Goal: Communication & Community: Connect with others

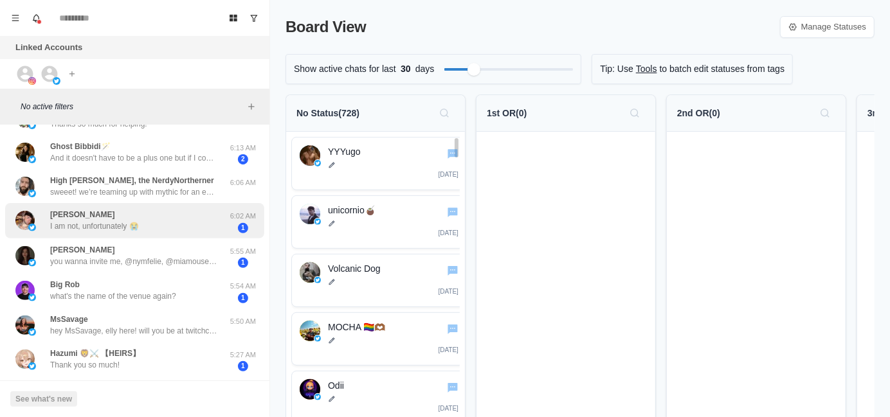
scroll to position [64, 0]
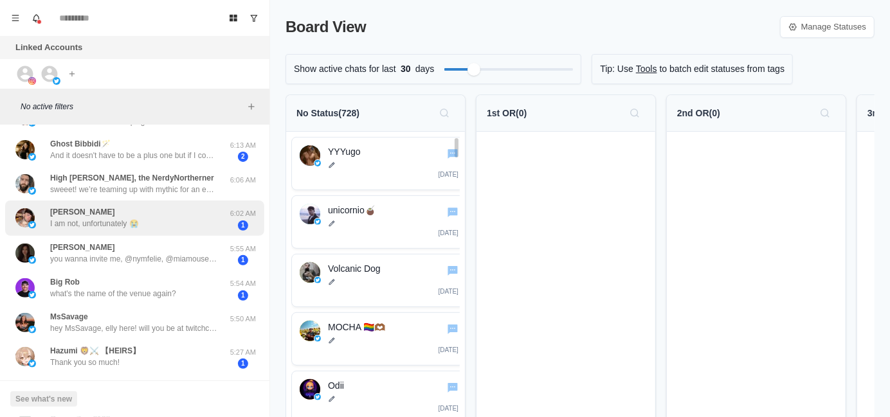
click at [184, 224] on div "[PERSON_NAME] I am not, unfortunately 😭" at bounding box center [121, 218] width 212 height 25
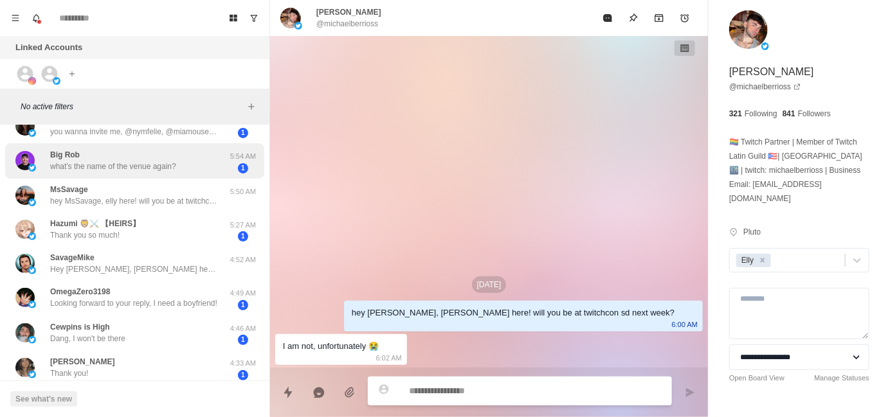
scroll to position [192, 0]
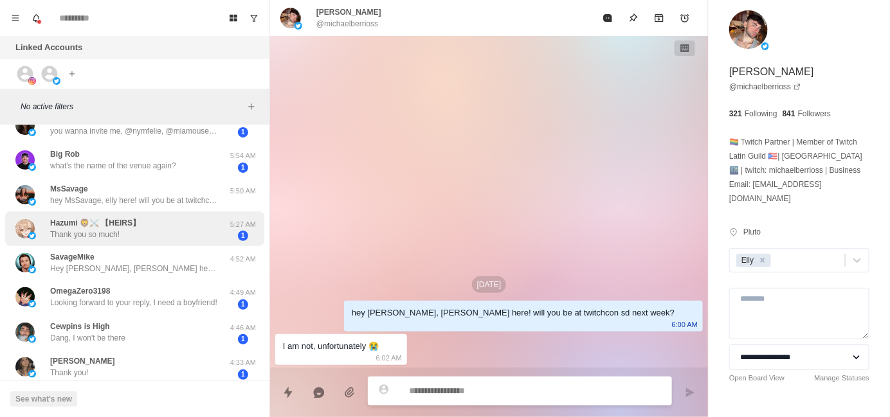
click at [183, 236] on div "[PERSON_NAME] 🦁⚔️ 【HEIRS】 Thank you so much!" at bounding box center [121, 229] width 212 height 25
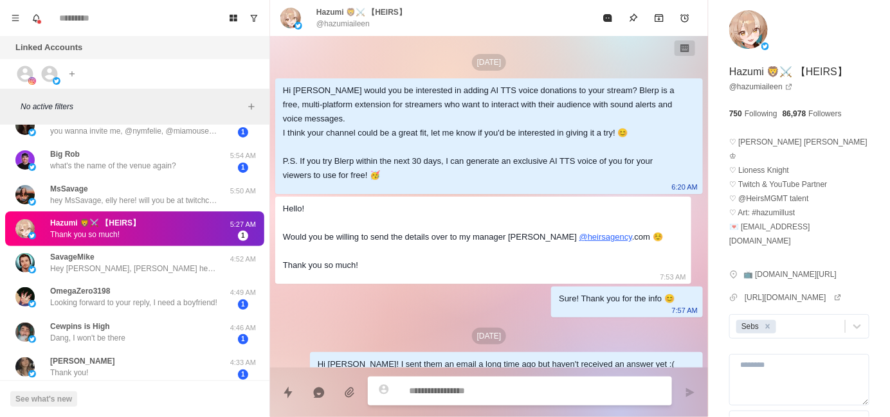
scroll to position [401, 0]
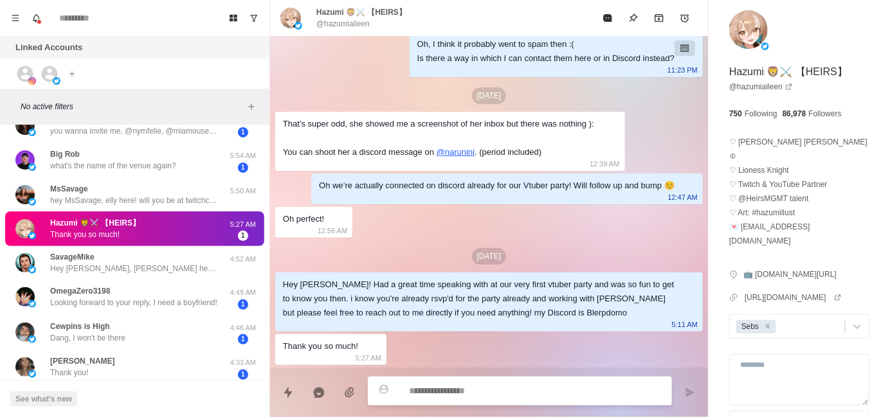
click at [168, 231] on div "[PERSON_NAME] 🦁⚔️ 【HEIRS】 Thank you so much!" at bounding box center [121, 229] width 212 height 25
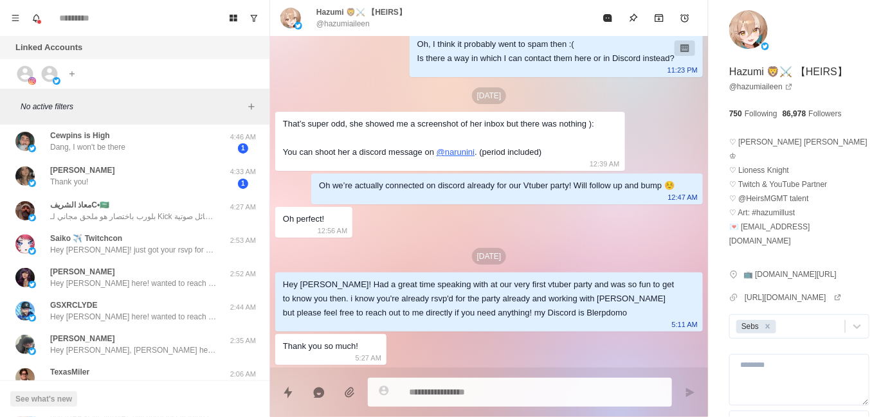
scroll to position [386, 0]
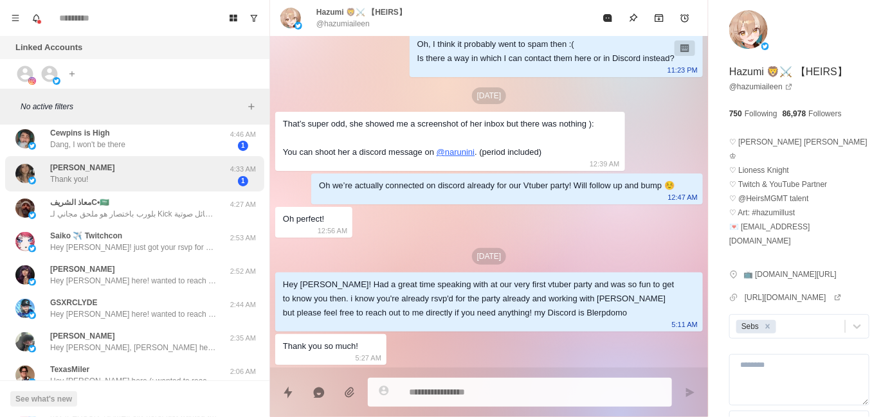
click at [162, 174] on div "[PERSON_NAME] Thank you!" at bounding box center [121, 173] width 212 height 25
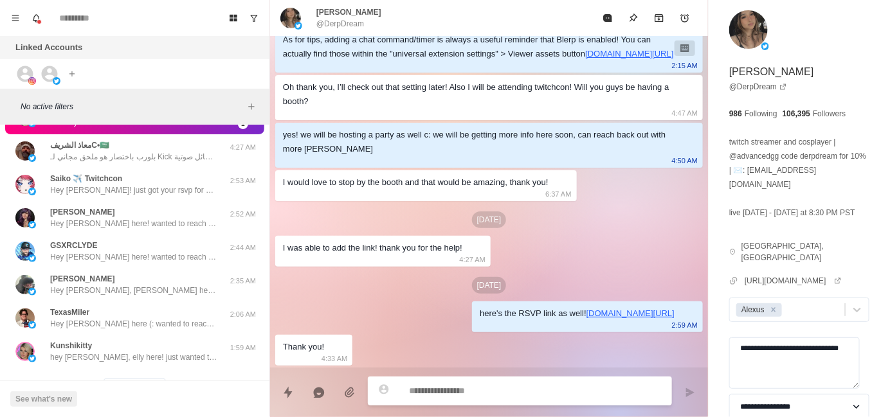
scroll to position [449, 0]
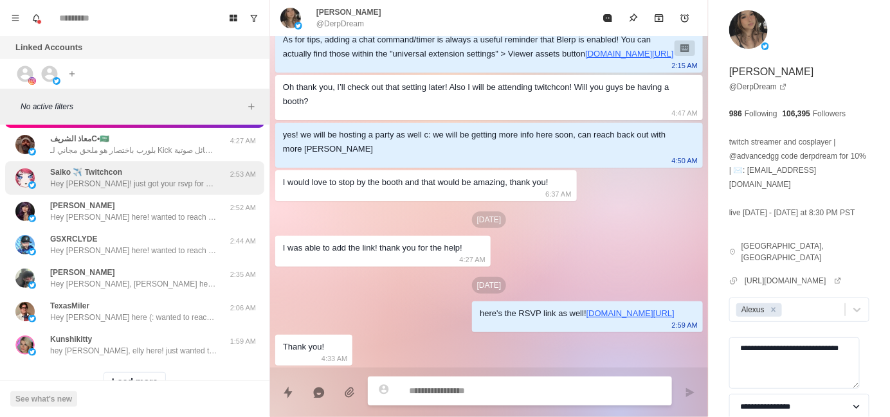
click at [163, 181] on p "Hey [PERSON_NAME]! just got your rsvp for our party pls dm me on discord if you…" at bounding box center [133, 184] width 167 height 12
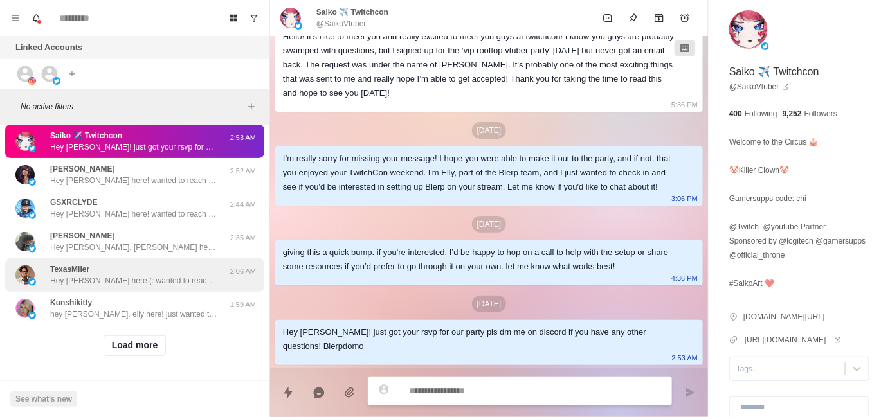
scroll to position [0, 0]
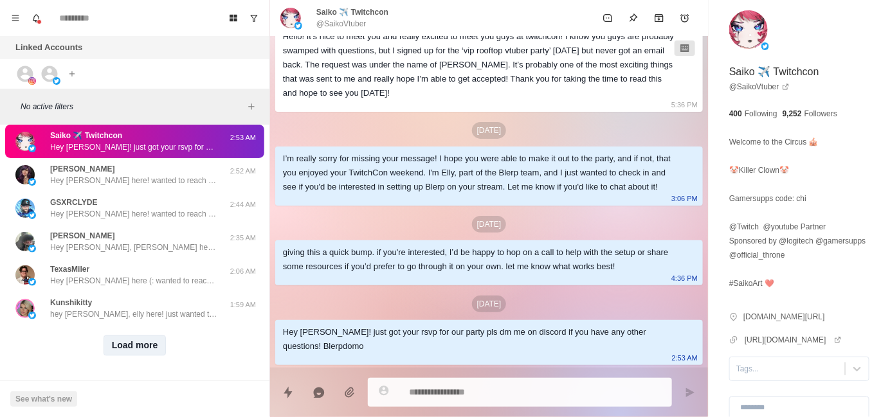
click at [136, 336] on button "Load more" at bounding box center [135, 346] width 63 height 21
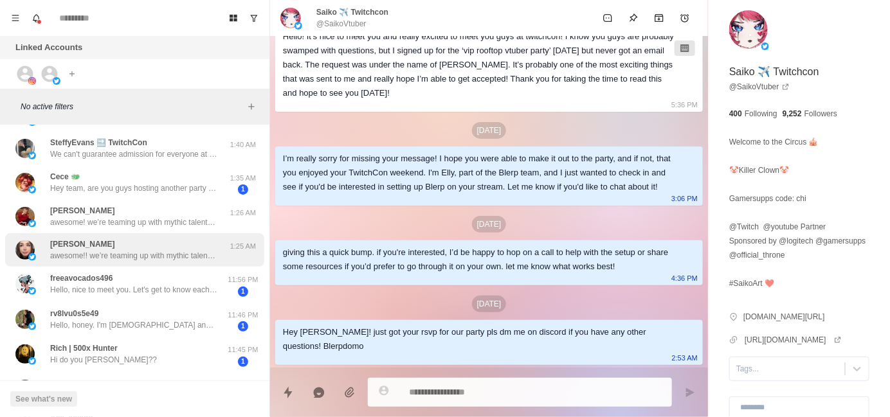
scroll to position [817, 0]
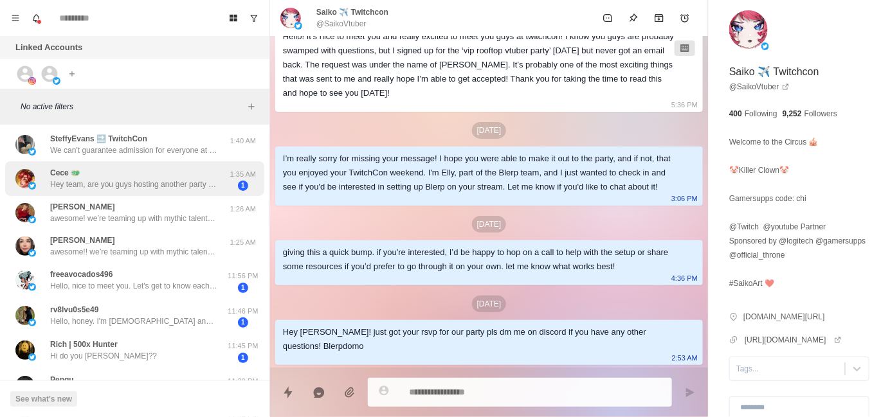
click at [140, 185] on p "Hey team, are you guys hosting another party this year? Thought I'd ask since I…" at bounding box center [133, 185] width 167 height 12
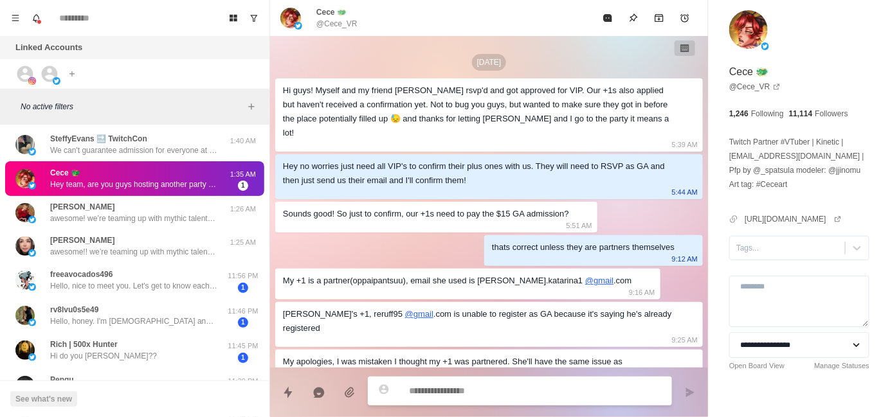
scroll to position [615, 0]
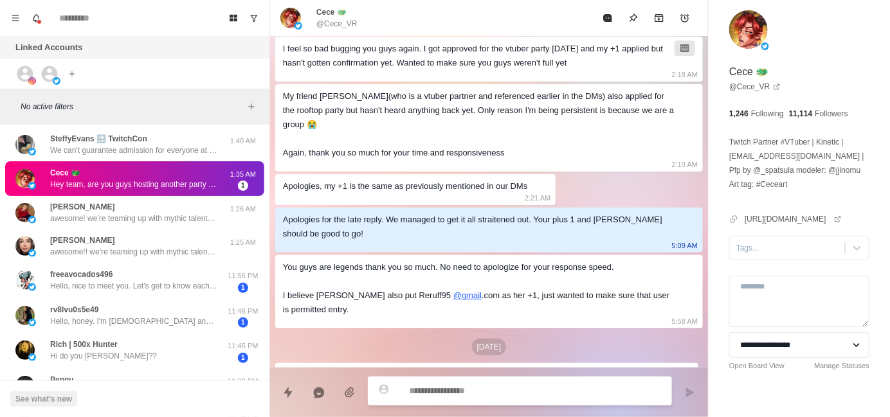
click at [770, 158] on p "Twitch Partner #VTuber | Kinetic | [EMAIL_ADDRESS][DOMAIN_NAME] | Pfp by @_spat…" at bounding box center [799, 163] width 140 height 57
click at [788, 221] on link "[URL][DOMAIN_NAME]" at bounding box center [793, 219] width 97 height 12
click at [773, 251] on div at bounding box center [787, 248] width 102 height 14
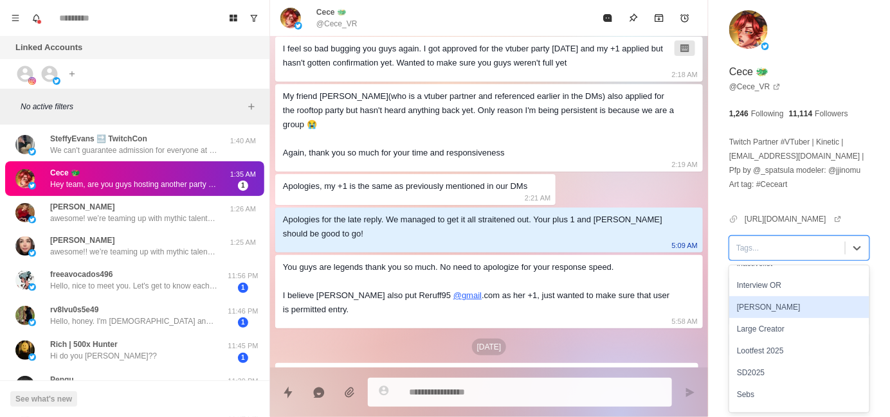
scroll to position [192, 0]
click at [785, 312] on div "[PERSON_NAME]" at bounding box center [799, 305] width 140 height 22
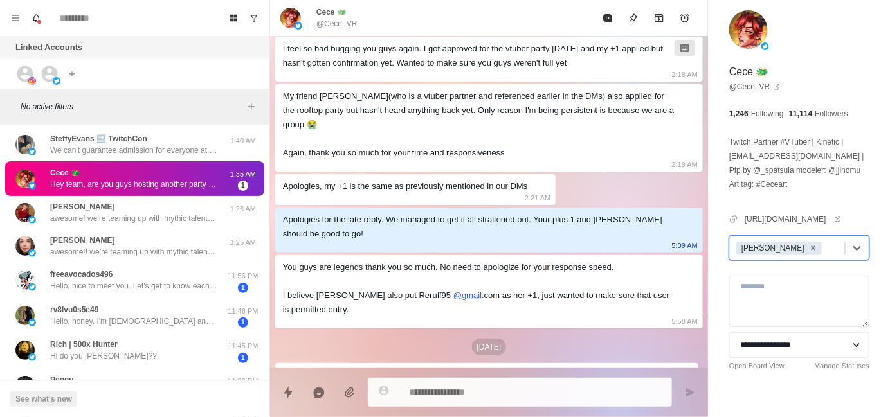
click at [809, 249] on icon "Remove Jayson" at bounding box center [813, 248] width 9 height 9
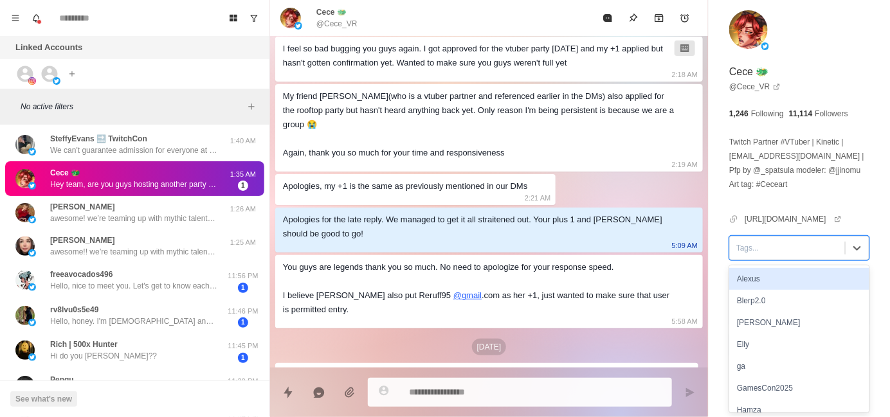
click at [800, 249] on div at bounding box center [787, 248] width 102 height 14
click at [789, 280] on div "Alexus" at bounding box center [799, 279] width 140 height 22
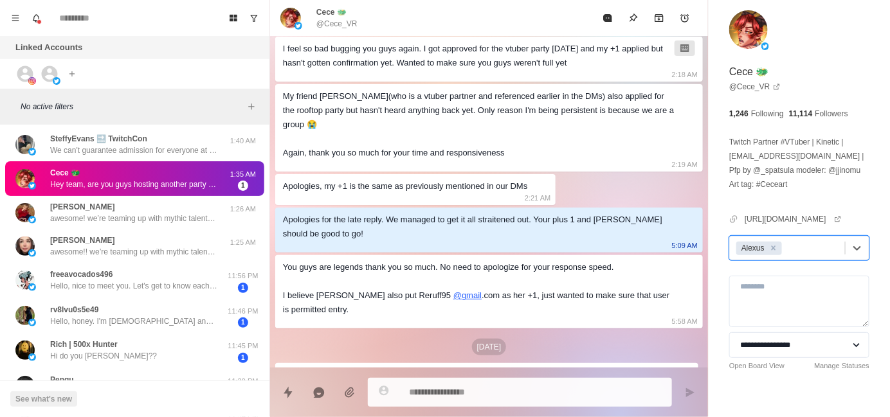
click at [446, 393] on textarea at bounding box center [535, 392] width 253 height 19
type textarea "*"
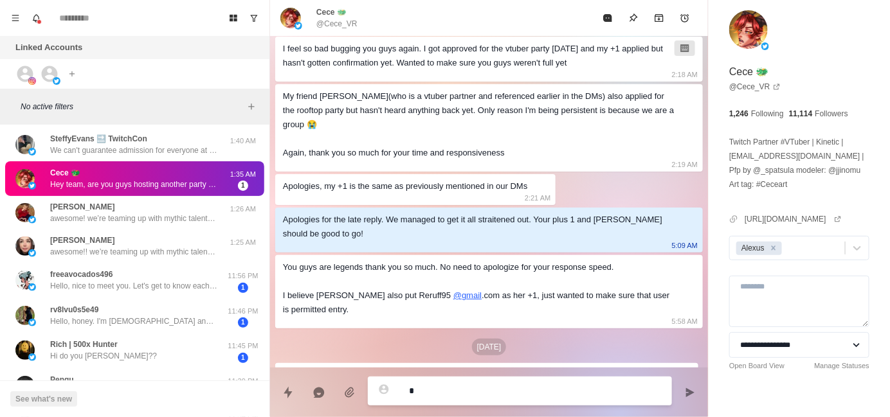
type textarea "*"
type textarea "**"
type textarea "*"
type textarea "***"
type textarea "*"
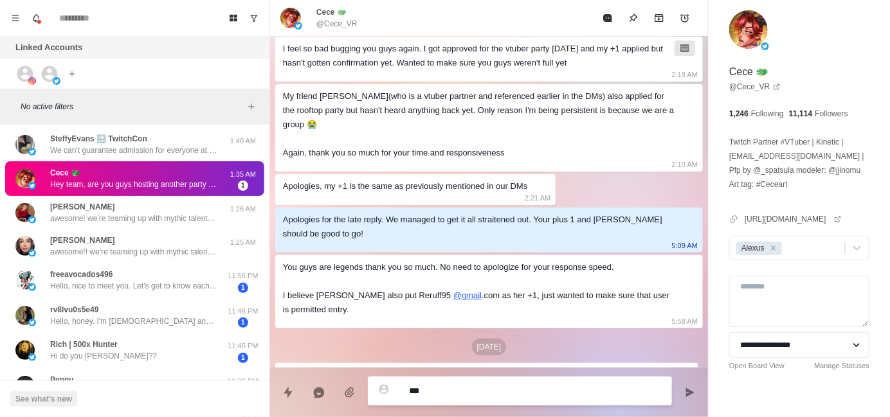
type textarea "**********"
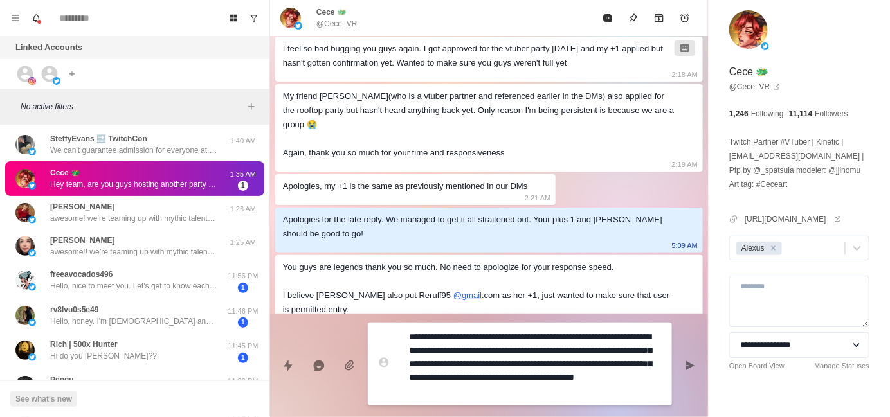
scroll to position [0, 0]
drag, startPoint x: 453, startPoint y: 338, endPoint x: 575, endPoint y: 355, distance: 123.3
click at [575, 355] on textarea "**********" at bounding box center [535, 364] width 253 height 73
type textarea "*"
type textarea "**********"
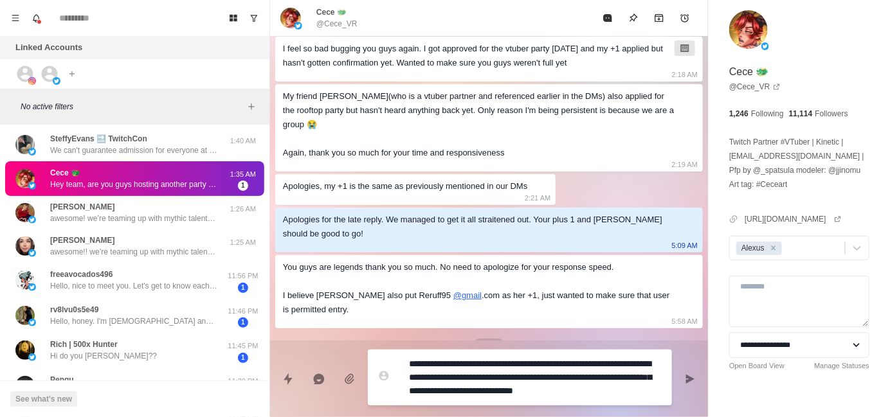
click at [506, 358] on textarea "**********" at bounding box center [535, 378] width 253 height 46
type textarea "*"
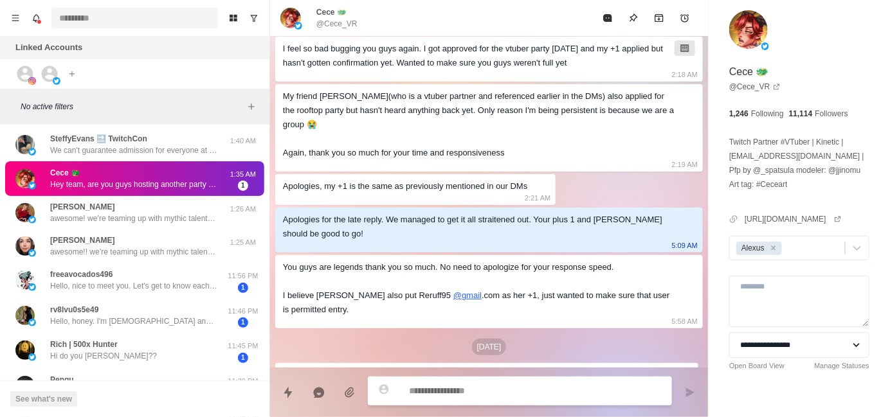
click at [128, 17] on input at bounding box center [134, 18] width 167 height 21
type textarea "*"
paste input "**********"
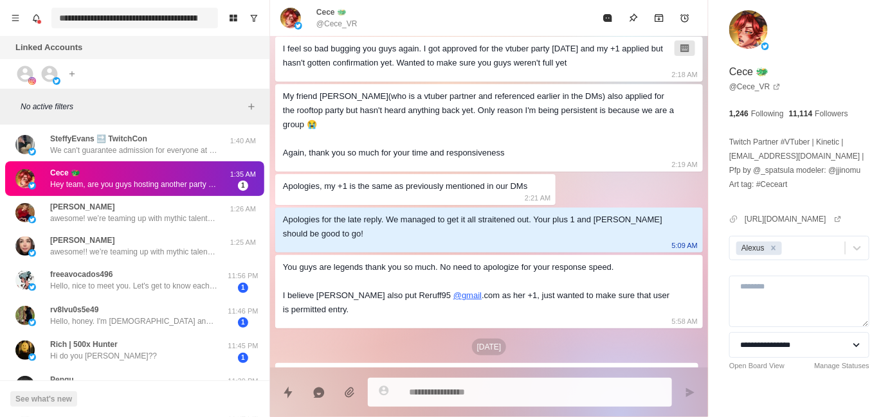
scroll to position [0, 240]
type input "**********"
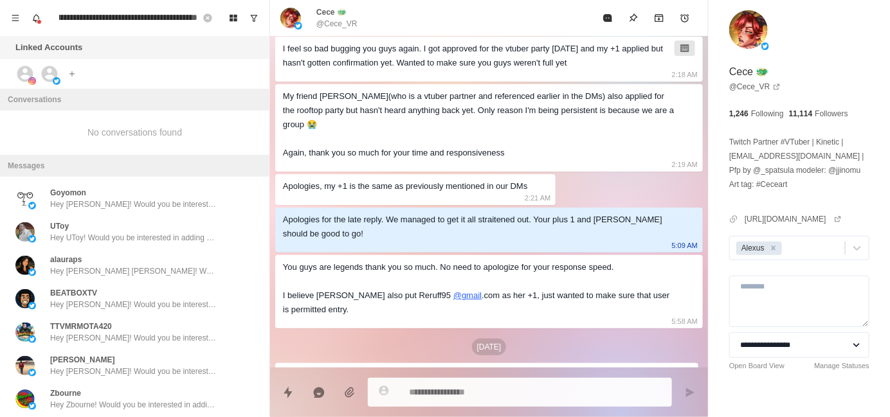
scroll to position [0, 0]
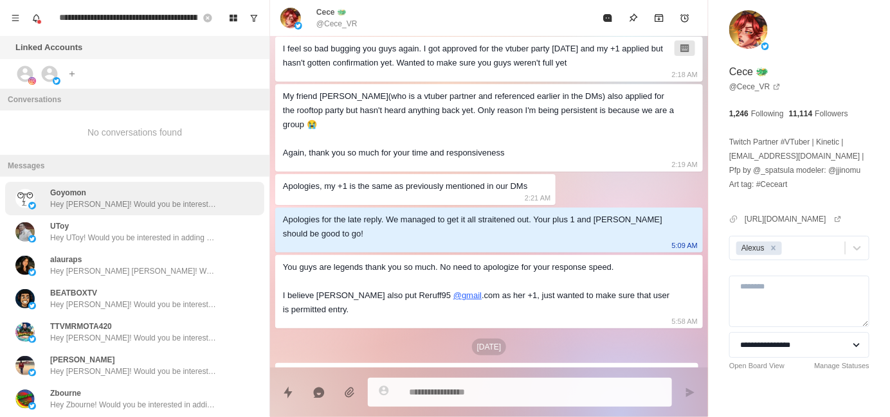
click at [126, 208] on p "Hey [PERSON_NAME]! Would you be interested in adding sound alerts, free TTS or …" at bounding box center [133, 205] width 167 height 12
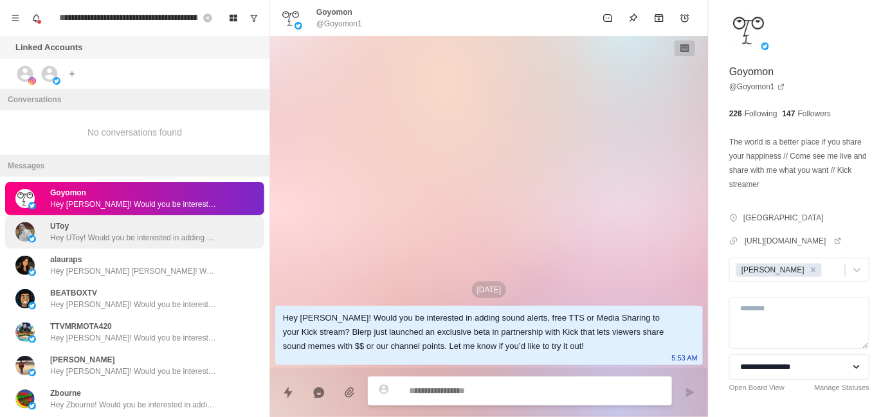
click at [161, 225] on div "UToy Hey UToy! Would you be interested in adding sound alerts, free TTS or Medi…" at bounding box center [133, 232] width 167 height 23
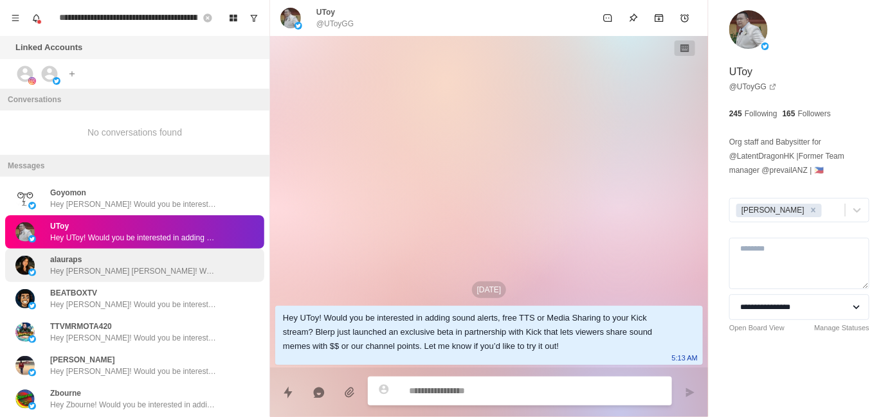
click at [143, 266] on p "Hey [PERSON_NAME] [PERSON_NAME]! Would you be interested in adding sound alerts…" at bounding box center [133, 272] width 167 height 12
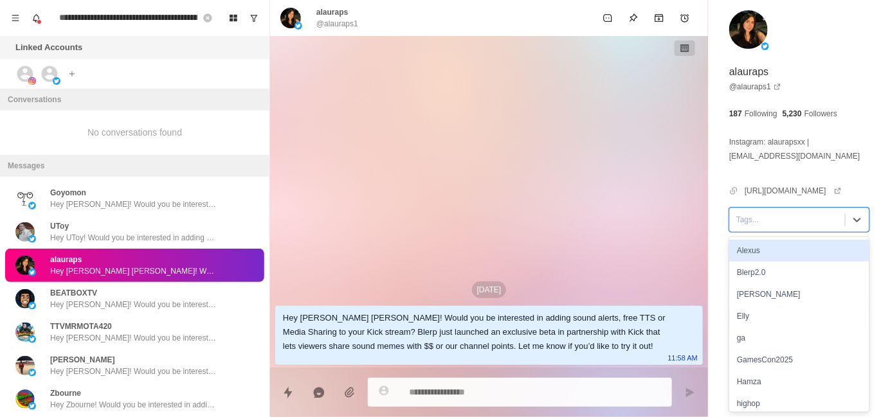
click at [764, 226] on div at bounding box center [787, 220] width 102 height 14
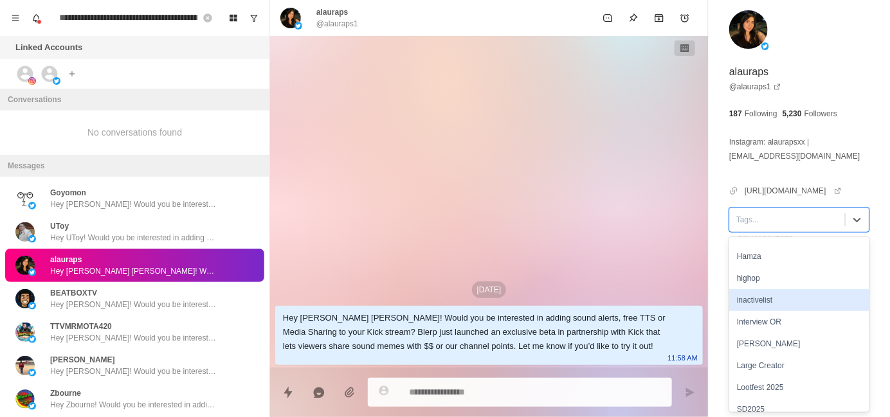
scroll to position [129, 0]
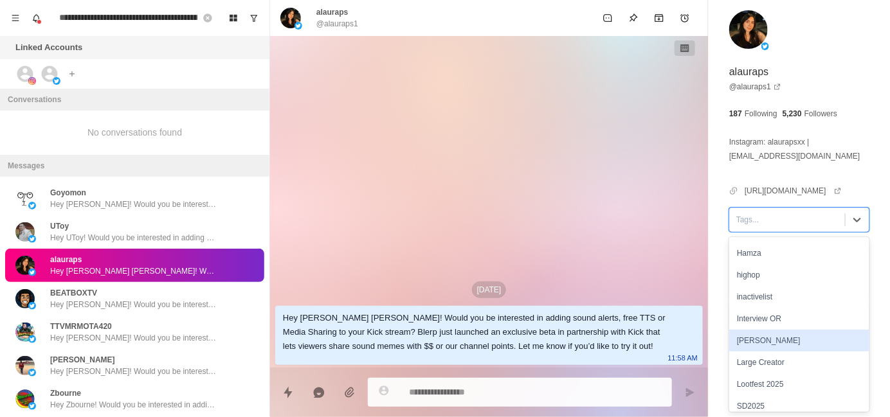
click at [775, 339] on div "[PERSON_NAME]" at bounding box center [799, 341] width 140 height 22
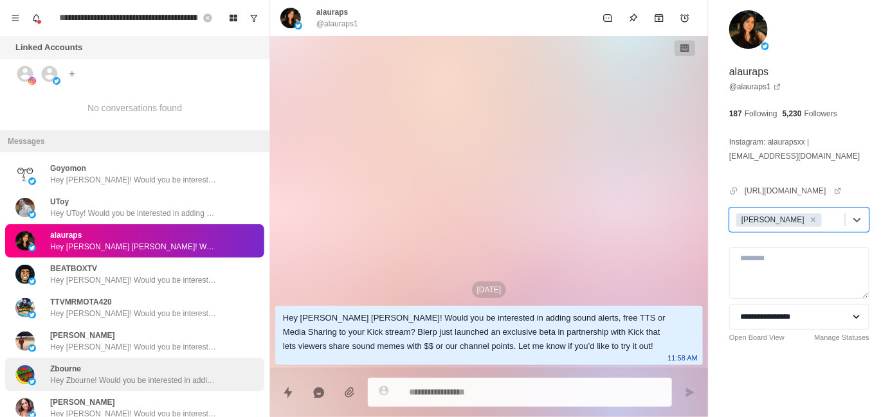
scroll to position [64, 0]
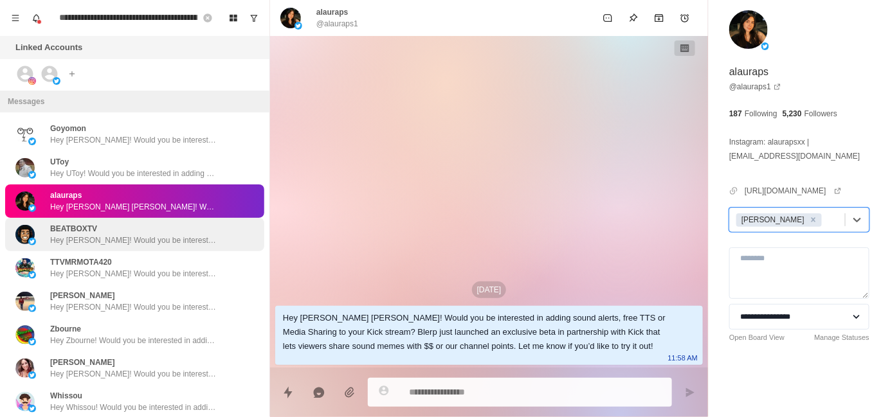
click at [126, 246] on div "BEATBOXTV Hey [PERSON_NAME]! Would you be interested in adding sound alerts, fr…" at bounding box center [134, 234] width 259 height 33
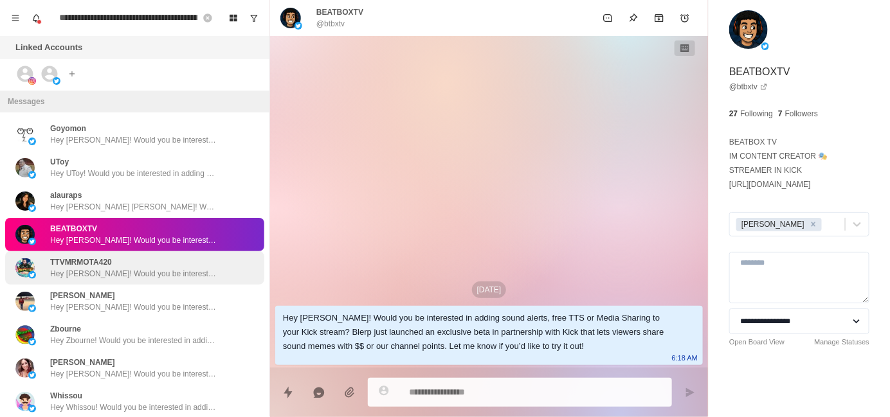
click at [118, 274] on p "Hey [PERSON_NAME]! Would you be interested in adding sound alerts, free TTS or …" at bounding box center [133, 274] width 167 height 12
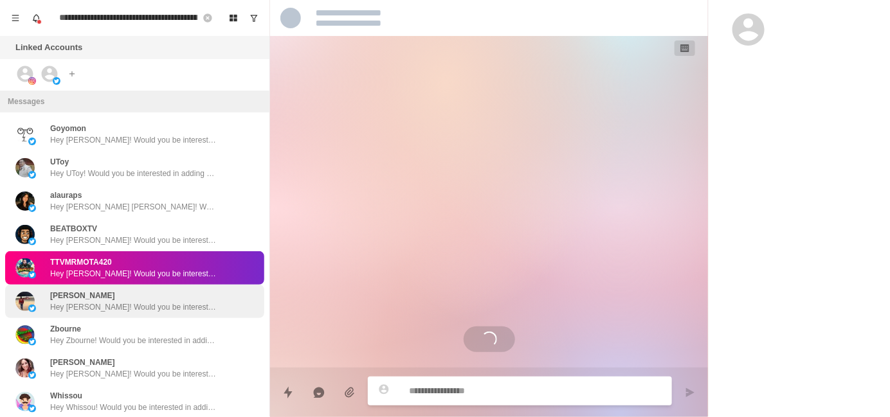
scroll to position [48, 0]
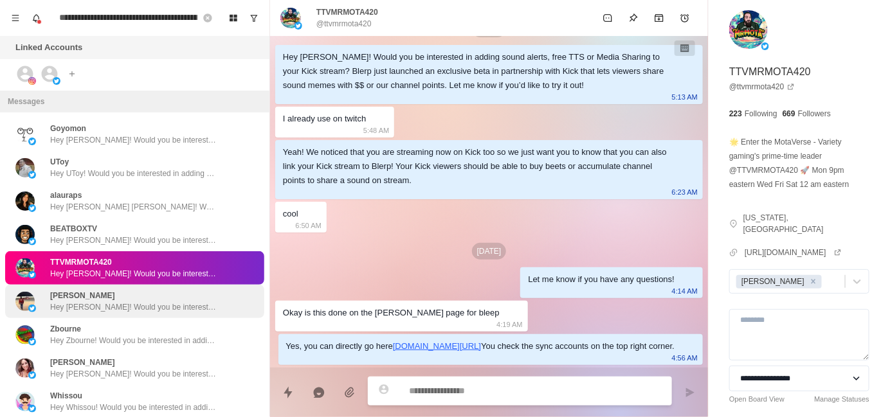
click at [125, 302] on p "Hey [PERSON_NAME]! Would you be interested in adding sound alerts, free TTS or …" at bounding box center [133, 308] width 167 height 12
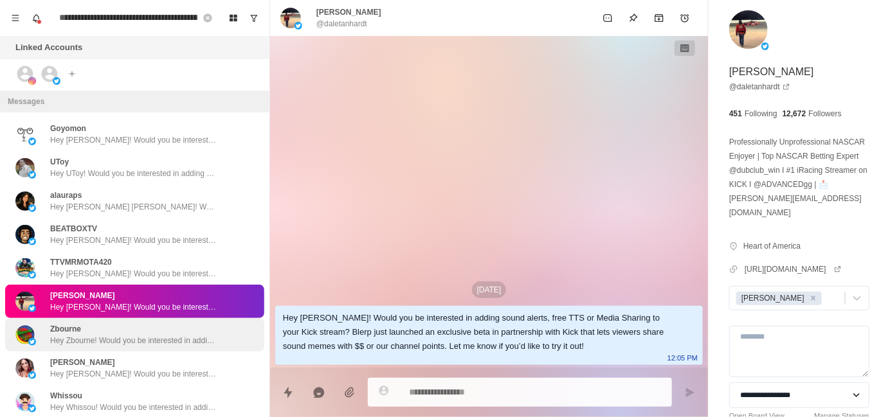
click at [129, 327] on div "Zbourne Hey Zbourne! Would you be interested in adding sound alerts, free TTS o…" at bounding box center [133, 334] width 167 height 23
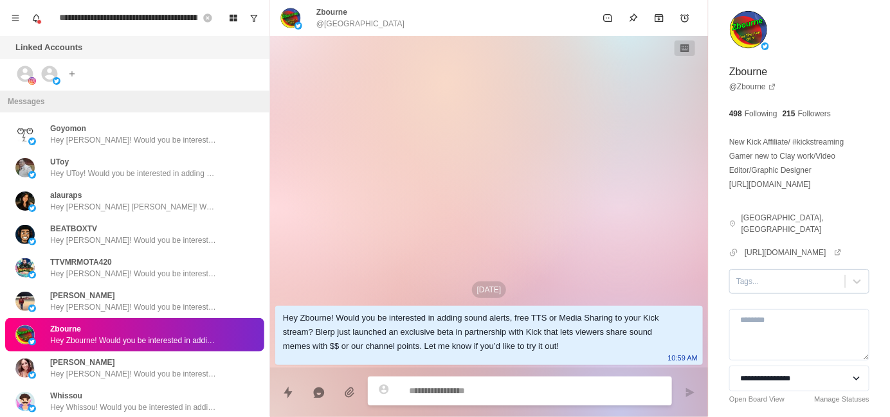
click at [757, 275] on div at bounding box center [787, 282] width 102 height 14
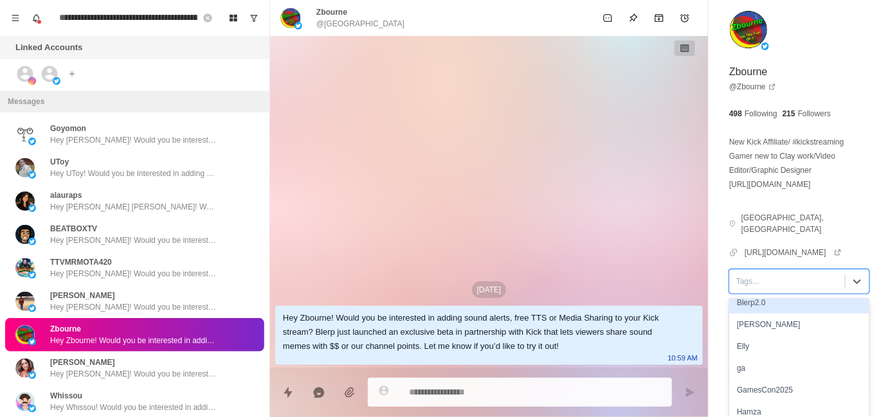
scroll to position [129, 0]
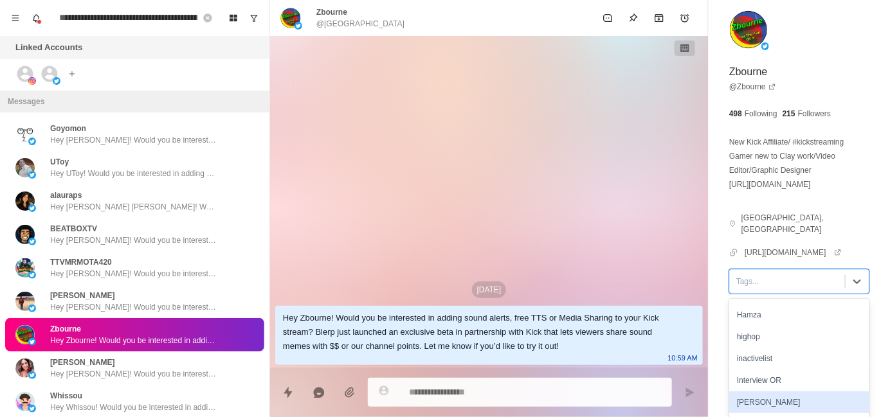
click at [775, 392] on div "[PERSON_NAME]" at bounding box center [799, 403] width 140 height 22
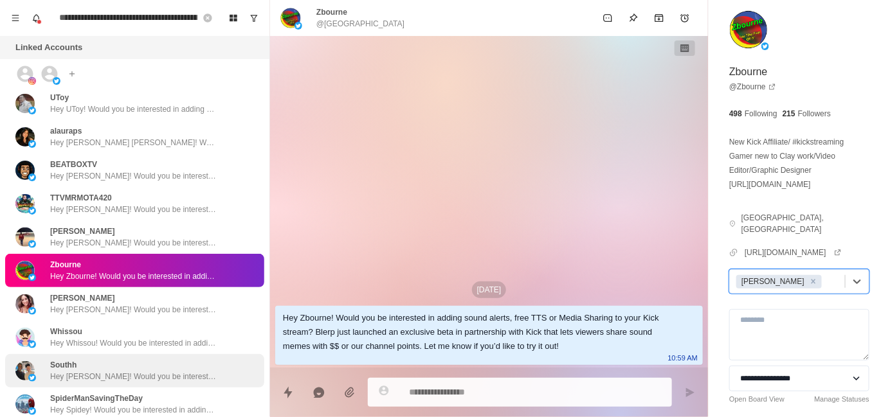
click at [120, 365] on div "[PERSON_NAME] Hey [PERSON_NAME]! Would you be interested in adding sound alerts…" at bounding box center [133, 370] width 167 height 23
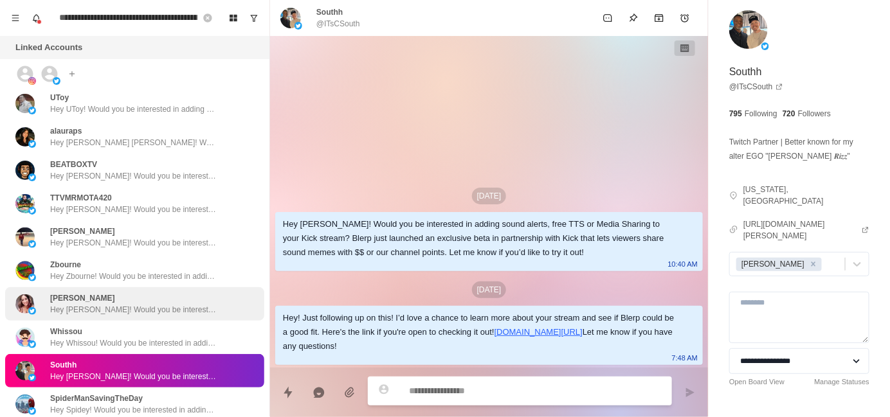
click at [128, 308] on p "Hey [PERSON_NAME]! Would you be interested in adding sound alerts, free TTS or …" at bounding box center [133, 310] width 167 height 12
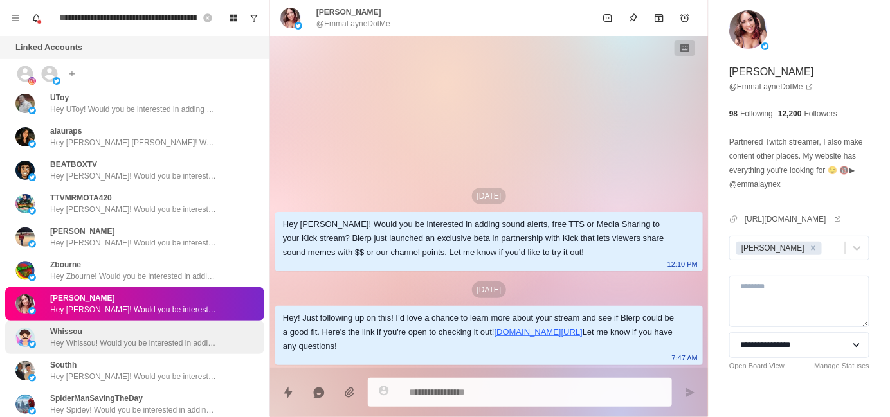
click at [154, 339] on p "Hey Whissou! Would you be interested in adding sound alerts, free TTS or Media …" at bounding box center [133, 344] width 167 height 12
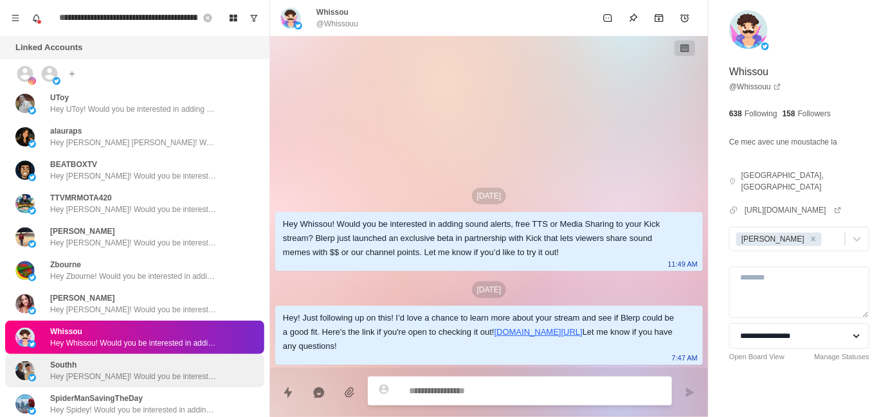
click at [149, 370] on div "[PERSON_NAME] Hey [PERSON_NAME]! Would you be interested in adding sound alerts…" at bounding box center [133, 370] width 167 height 23
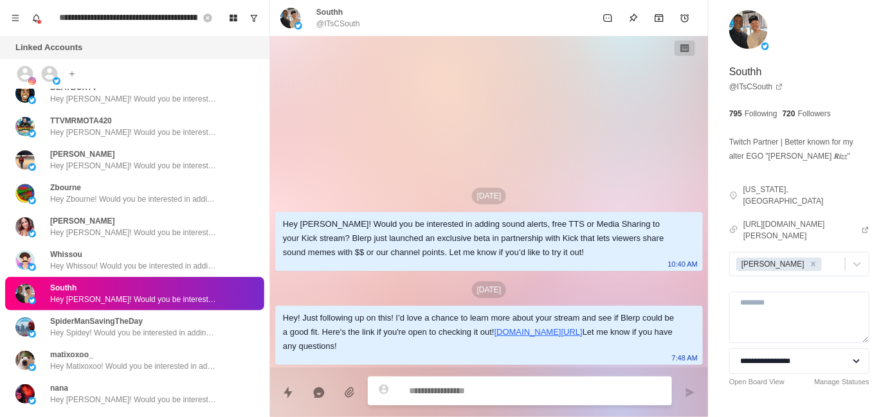
scroll to position [257, 0]
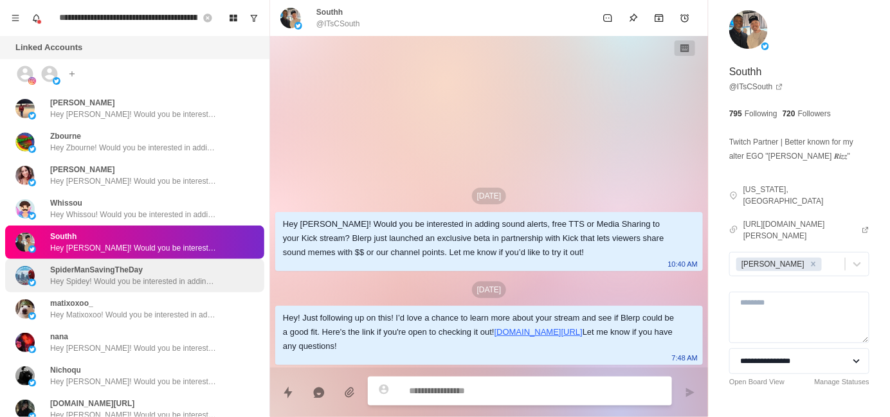
click at [140, 282] on p "Hey Spidey! Would you be interested in adding sound alerts, free TTS or Media S…" at bounding box center [133, 282] width 167 height 12
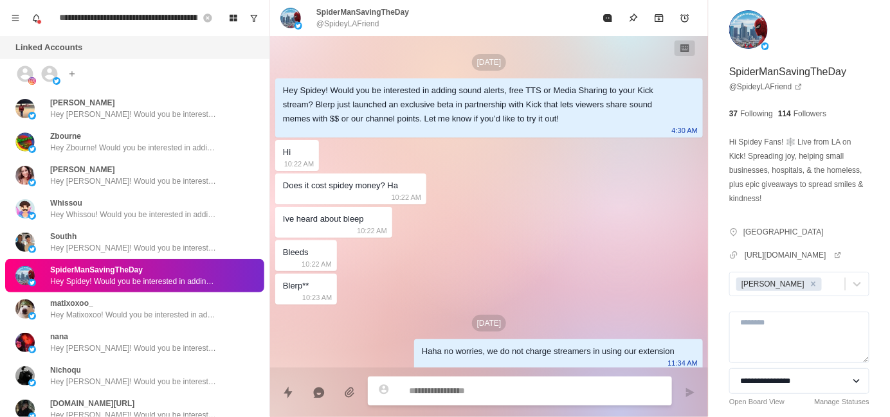
scroll to position [619, 0]
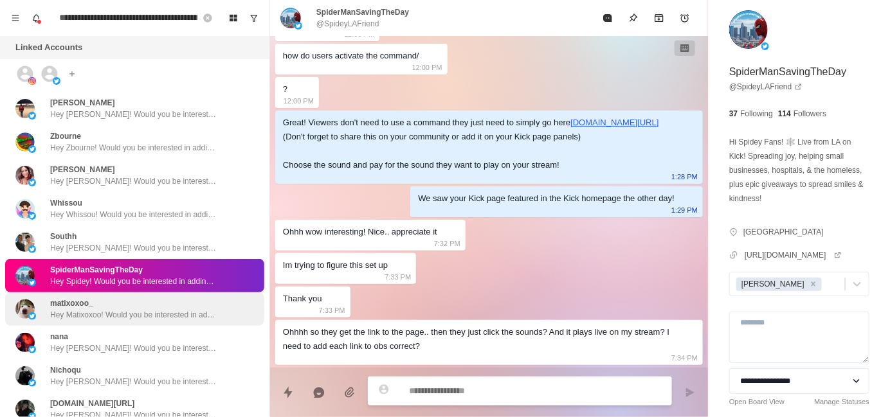
click at [166, 301] on div "matixoxoo_ Hey Matixoxoo! Would you be interested in adding sound alerts, free …" at bounding box center [133, 309] width 167 height 23
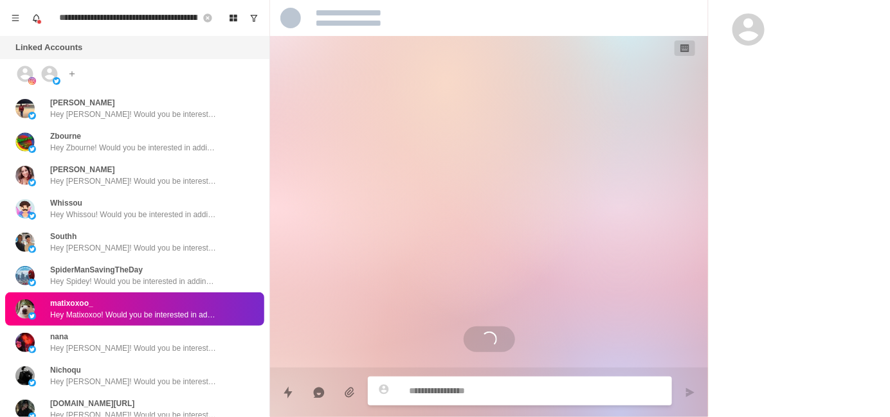
scroll to position [0, 0]
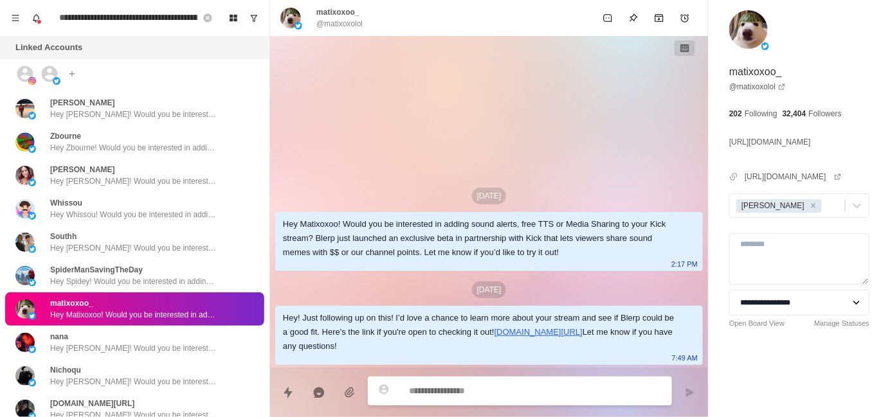
click at [116, 319] on p "Hey Matixoxoo! Would you be interested in adding sound alerts, free TTS or Medi…" at bounding box center [133, 315] width 167 height 12
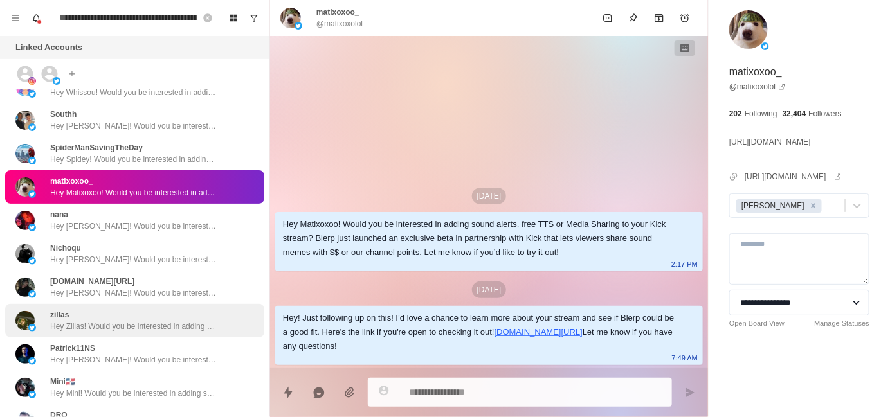
scroll to position [386, 0]
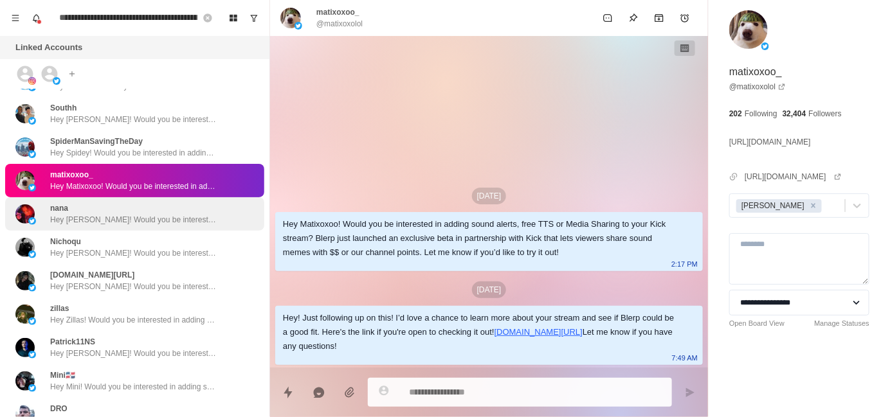
click at [157, 228] on div "nana Hey [PERSON_NAME]! Would you be interested in adding sound alerts, free TT…" at bounding box center [134, 213] width 259 height 33
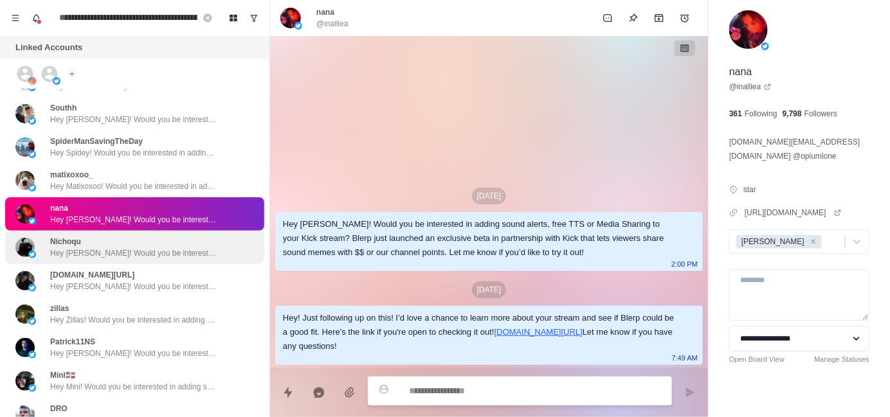
click at [152, 237] on div "Nichoqu Hey [PERSON_NAME]! Would you be interested in adding sound alerts, free…" at bounding box center [133, 247] width 167 height 23
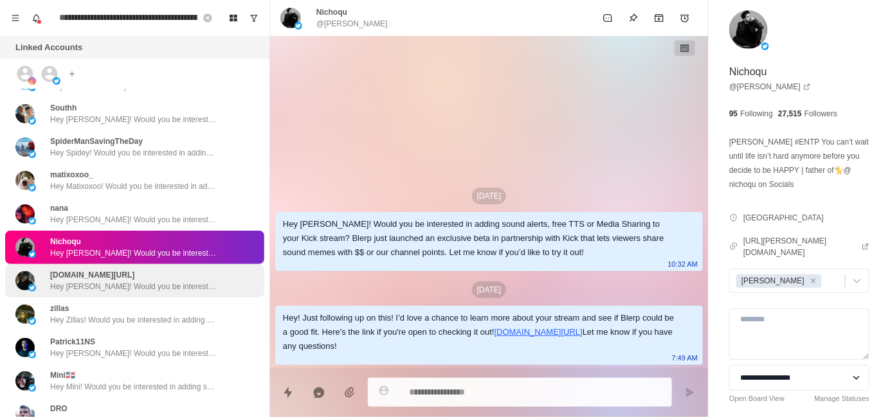
click at [142, 276] on div "[DOMAIN_NAME][URL] Hey [PERSON_NAME]! Would you be interested in adding sound a…" at bounding box center [133, 280] width 167 height 23
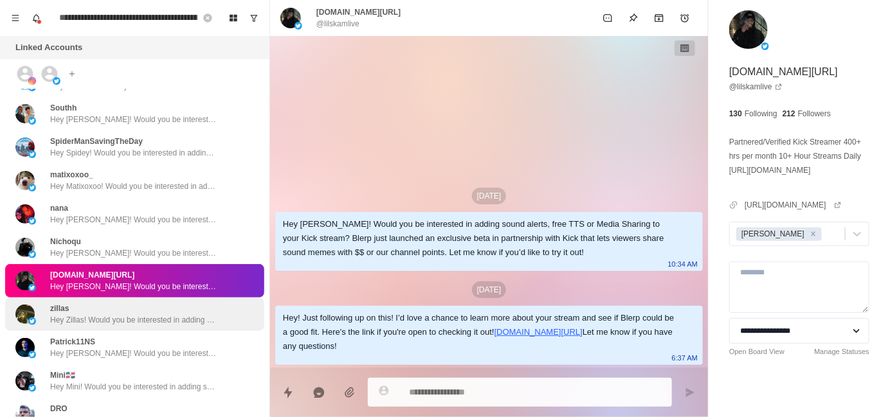
click at [138, 311] on div "zillas Hey Zillas! Would you be interested in adding sound alerts, free TTS or …" at bounding box center [133, 314] width 167 height 23
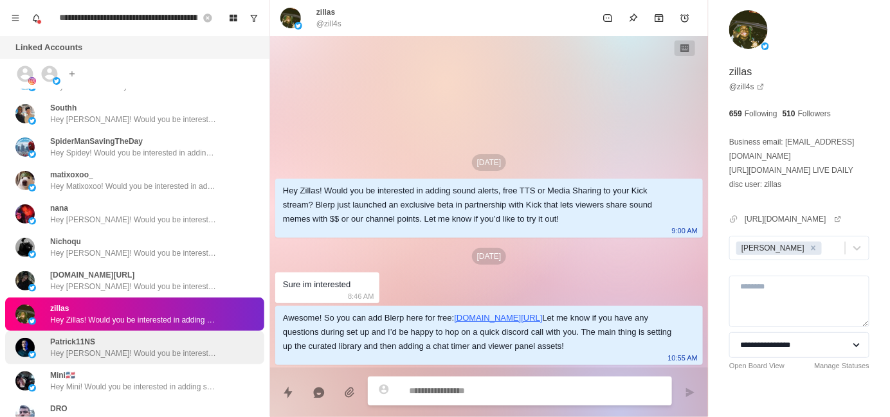
click at [134, 348] on p "Hey [PERSON_NAME]! Would you be interested in adding sound alerts, free TTS or …" at bounding box center [133, 354] width 167 height 12
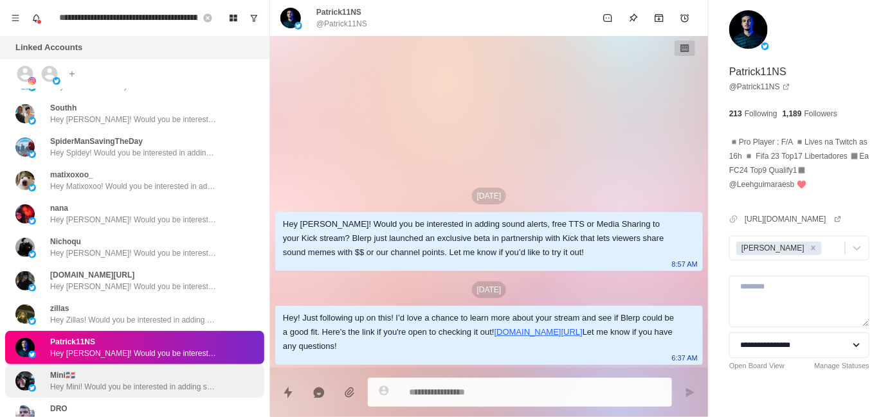
click at [131, 378] on div "Mini🇩🇴 Hey Mini! Would you be interested in adding sound alerts, free TTS or Me…" at bounding box center [133, 381] width 167 height 23
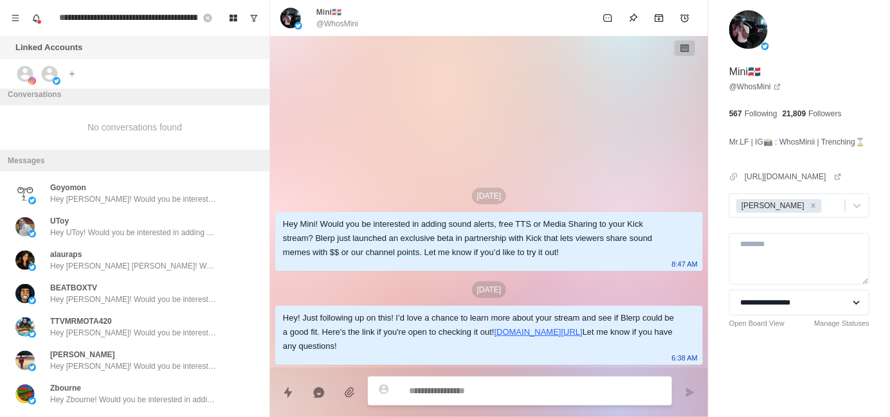
scroll to position [0, 0]
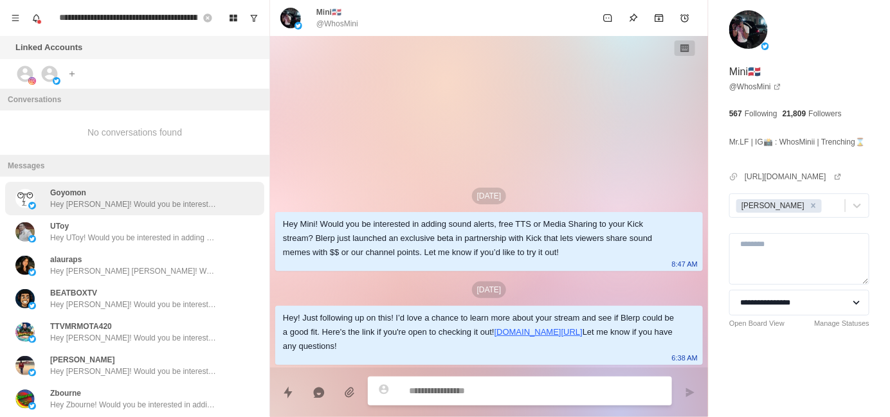
click at [104, 208] on p "Hey [PERSON_NAME]! Would you be interested in adding sound alerts, free TTS or …" at bounding box center [133, 205] width 167 height 12
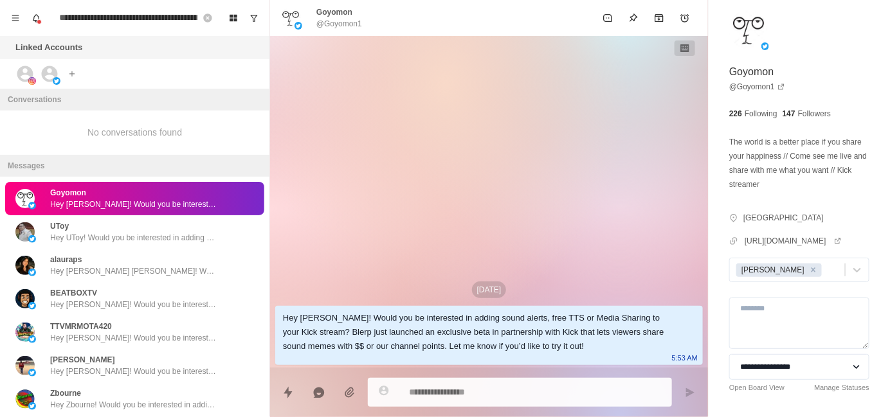
type textarea "*"
